Goal: Ask a question

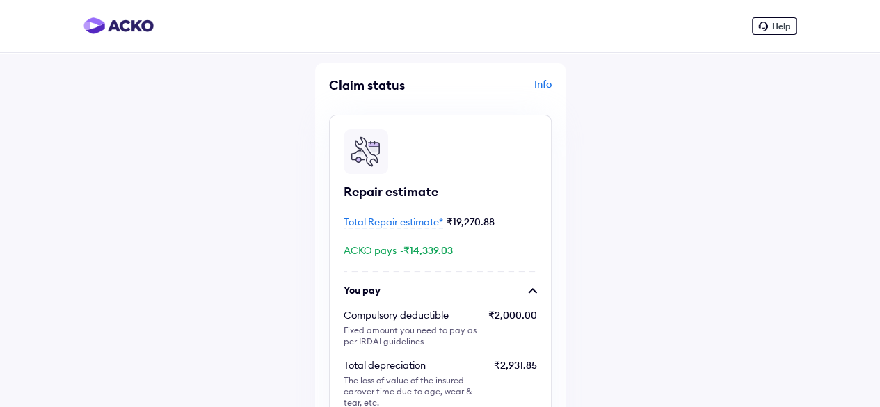
click at [786, 22] on span "Help" at bounding box center [781, 26] width 18 height 10
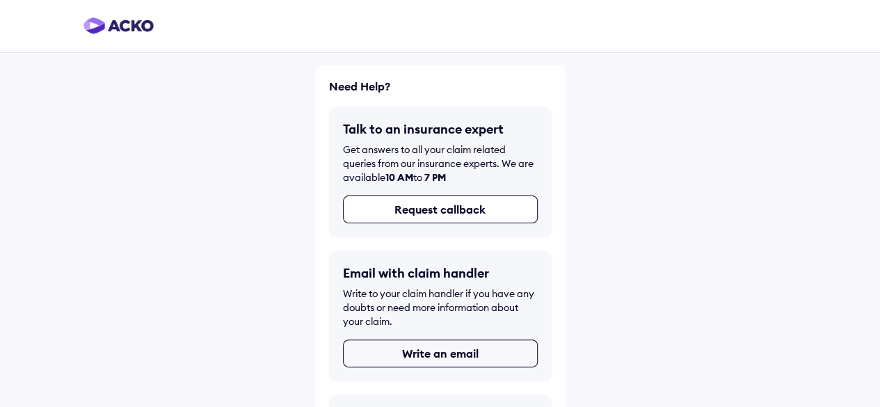
click at [490, 352] on button "Write an email" at bounding box center [440, 354] width 195 height 28
